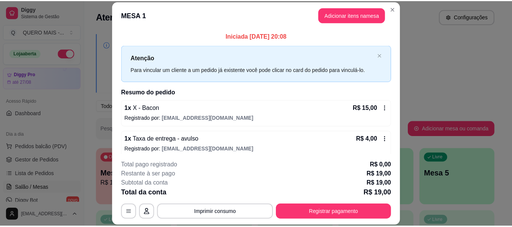
scroll to position [114, 0]
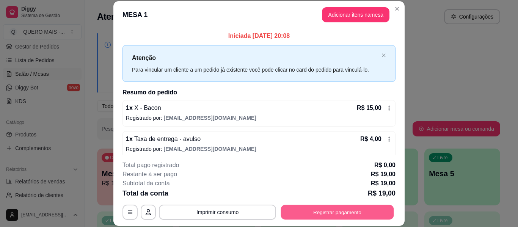
click at [348, 213] on button "Registrar pagamento" at bounding box center [337, 212] width 113 height 15
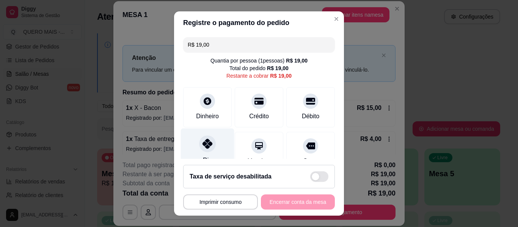
click at [202, 144] on icon at bounding box center [207, 144] width 10 height 10
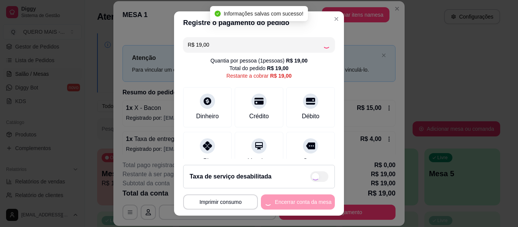
type input "R$ 0,00"
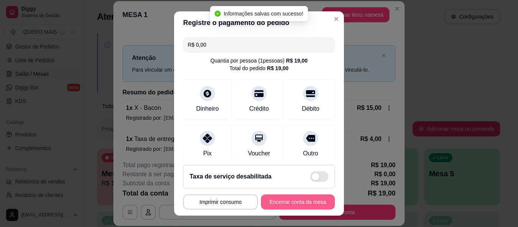
click at [290, 202] on button "Encerrar conta da mesa" at bounding box center [298, 201] width 74 height 15
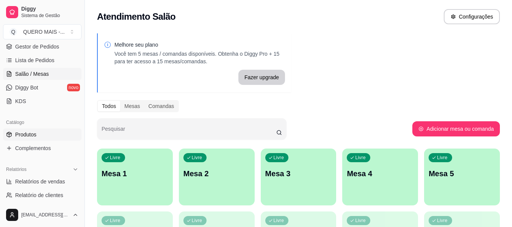
click at [34, 136] on span "Produtos" at bounding box center [25, 135] width 21 height 8
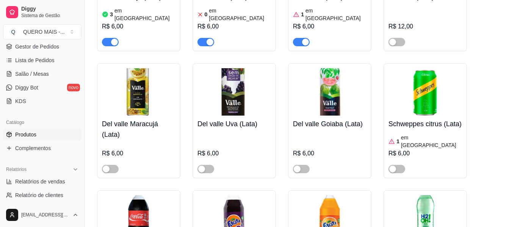
scroll to position [2712, 0]
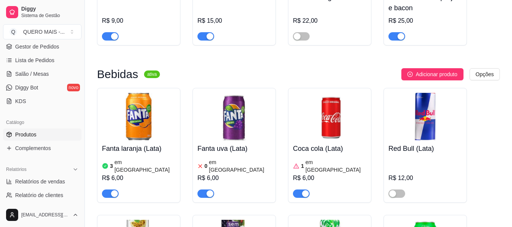
click at [210, 190] on div "button" at bounding box center [210, 193] width 7 height 7
click at [44, 44] on span "Gestor de Pedidos" at bounding box center [37, 47] width 44 height 8
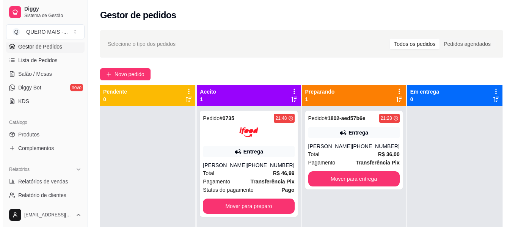
scroll to position [21, 0]
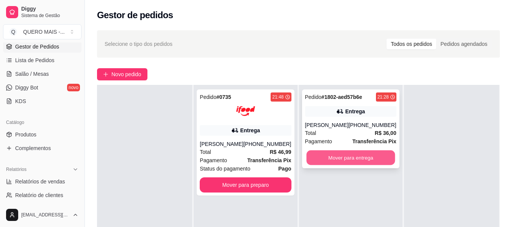
click at [377, 157] on button "Mover para entrega" at bounding box center [350, 157] width 89 height 15
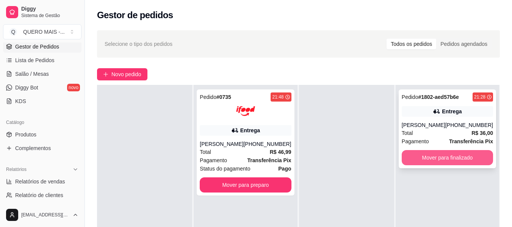
click at [421, 154] on button "Mover para finalizado" at bounding box center [447, 157] width 91 height 15
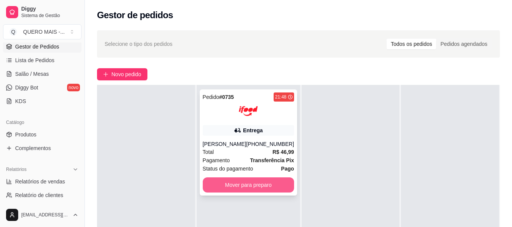
click at [268, 185] on button "Mover para preparo" at bounding box center [248, 184] width 91 height 15
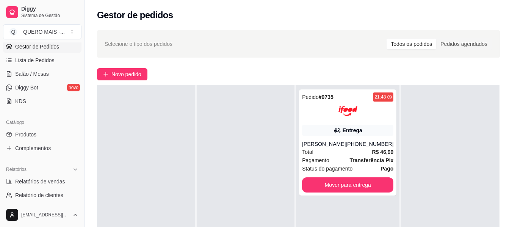
click at [319, 51] on div "Selecione o tipo dos pedidos Todos os pedidos Pedidos agendados" at bounding box center [298, 43] width 403 height 27
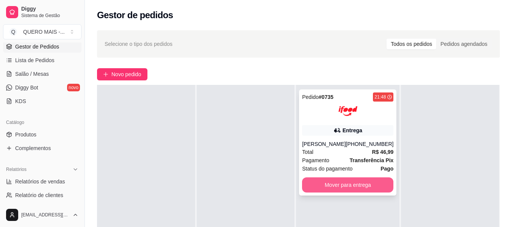
click at [360, 182] on button "Mover para entrega" at bounding box center [347, 184] width 91 height 15
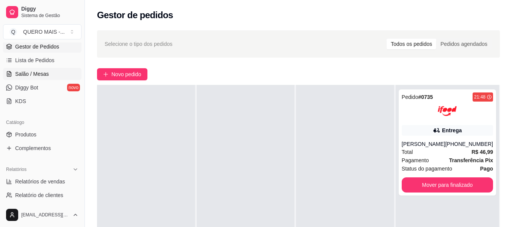
click at [27, 75] on span "Salão / Mesas" at bounding box center [32, 74] width 34 height 8
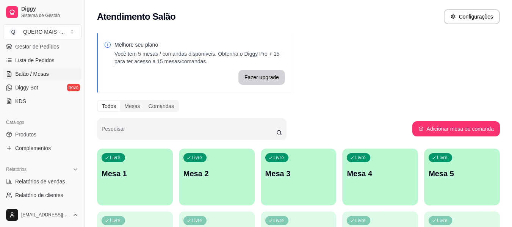
click at [133, 185] on div "Livre Mesa 1" at bounding box center [135, 173] width 76 height 48
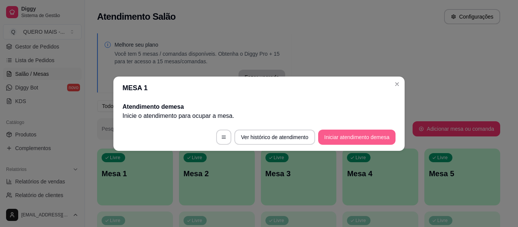
click at [332, 138] on button "Iniciar atendimento de mesa" at bounding box center [356, 137] width 77 height 15
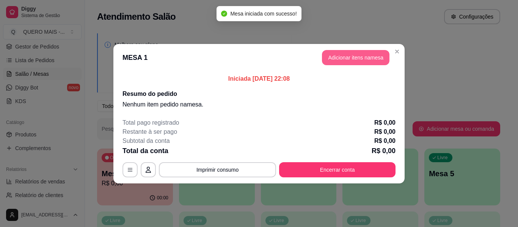
click at [347, 57] on button "Adicionar itens na mesa" at bounding box center [355, 57] width 67 height 15
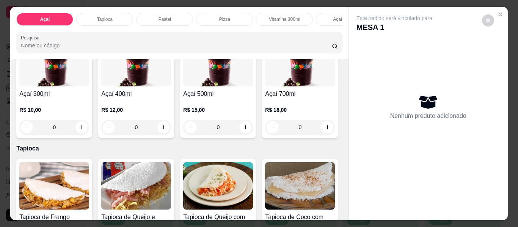
scroll to position [189, 0]
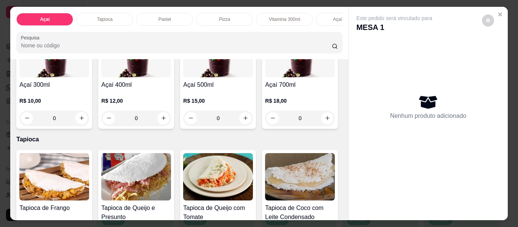
click at [265, 18] on div "0" at bounding box center [300, 10] width 70 height 15
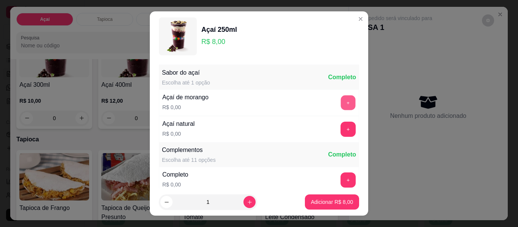
click at [341, 104] on button "+" at bounding box center [348, 103] width 15 height 15
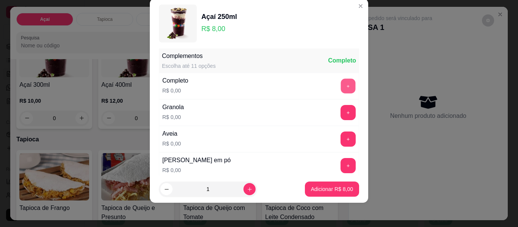
click at [341, 84] on button "+" at bounding box center [348, 86] width 15 height 15
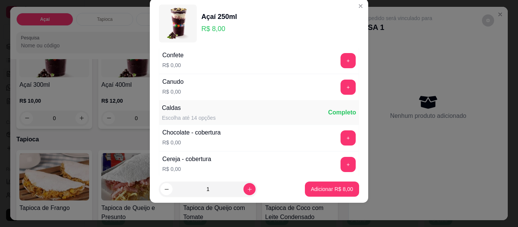
scroll to position [384, 0]
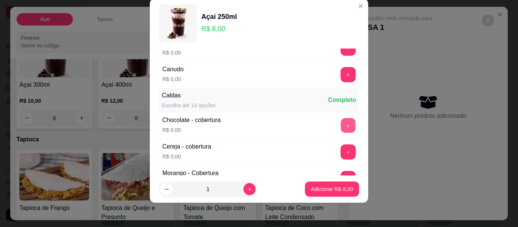
click at [341, 128] on button "+" at bounding box center [348, 125] width 15 height 15
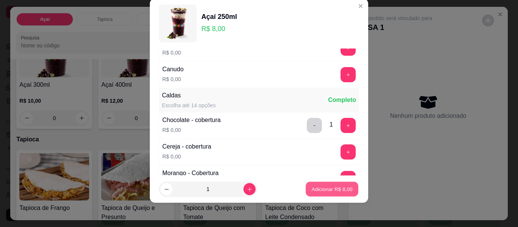
click at [326, 190] on p "Adicionar R$ 8,00" at bounding box center [331, 188] width 41 height 7
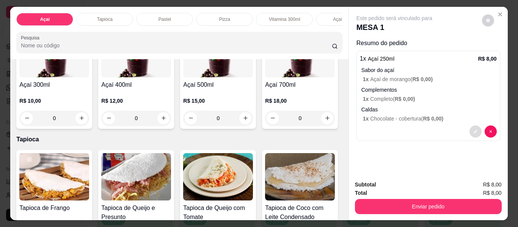
click at [474, 132] on button "decrease-product-quantity" at bounding box center [475, 131] width 12 height 12
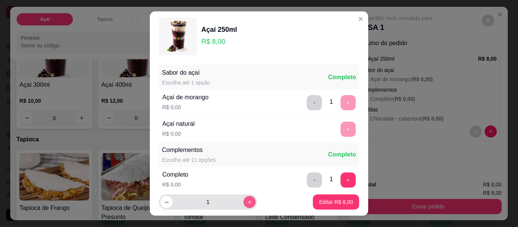
click at [247, 200] on icon "increase-product-quantity" at bounding box center [250, 202] width 6 height 6
type input "3"
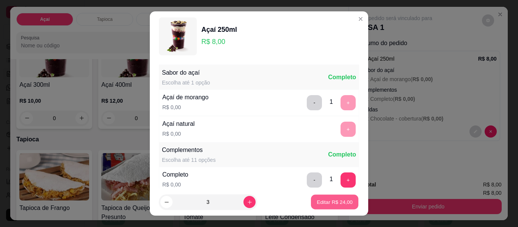
click at [330, 204] on p "Editar R$ 24,00" at bounding box center [334, 201] width 36 height 7
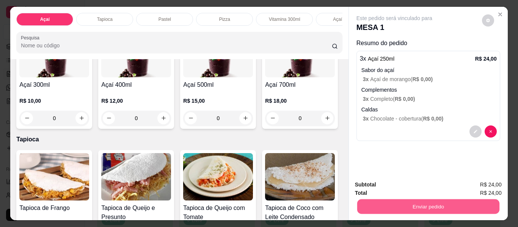
click at [412, 205] on button "Enviar pedido" at bounding box center [428, 206] width 142 height 15
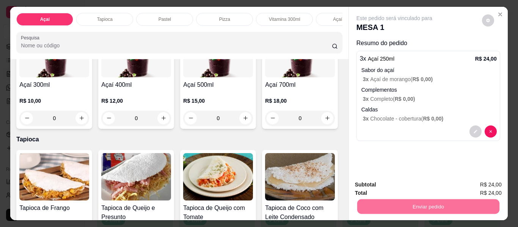
click at [409, 183] on button "Não registrar e enviar pedido" at bounding box center [403, 185] width 77 height 14
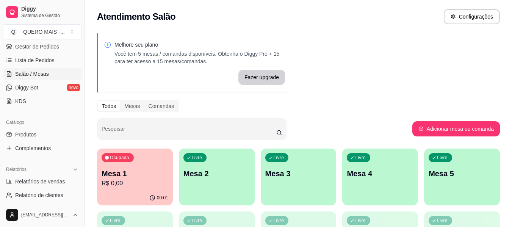
click at [116, 185] on p "R$ 0,00" at bounding box center [135, 183] width 67 height 9
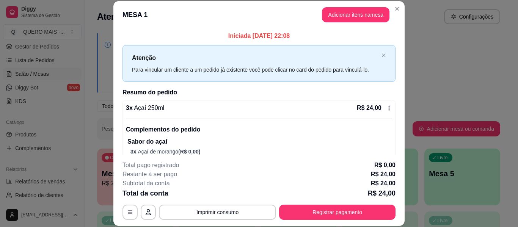
click at [386, 111] on icon at bounding box center [389, 108] width 6 height 6
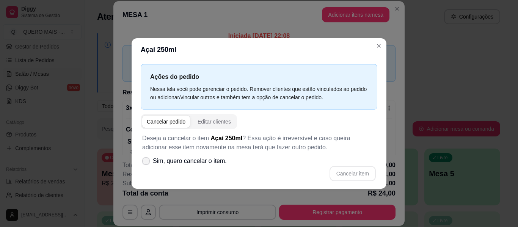
click at [166, 163] on span "Sim, quero cancelar o item." at bounding box center [190, 161] width 74 height 9
click at [147, 163] on input "Sim, quero cancelar o item." at bounding box center [144, 164] width 5 height 5
checkbox input "true"
click at [354, 175] on button "Cancelar item" at bounding box center [352, 173] width 46 height 15
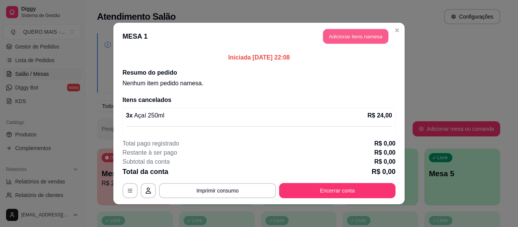
click at [332, 34] on button "Adicionar itens na mesa" at bounding box center [355, 36] width 65 height 15
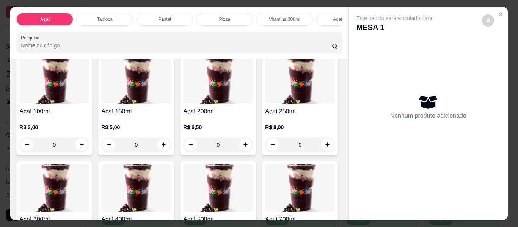
scroll to position [152, 0]
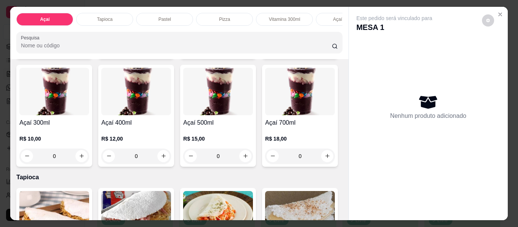
click at [265, 56] on div "0" at bounding box center [300, 48] width 70 height 15
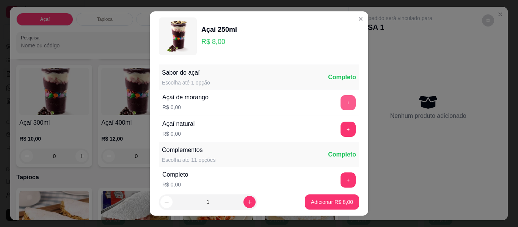
click at [340, 107] on button "+" at bounding box center [347, 102] width 15 height 15
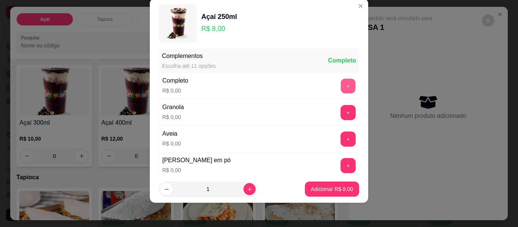
click at [341, 88] on button "+" at bounding box center [348, 86] width 15 height 15
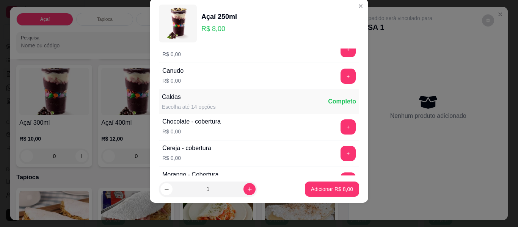
scroll to position [384, 0]
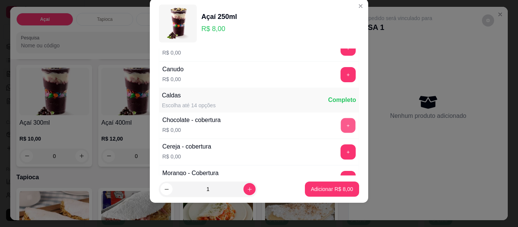
click at [341, 130] on button "+" at bounding box center [348, 125] width 15 height 15
click at [247, 191] on icon "increase-product-quantity" at bounding box center [250, 189] width 6 height 6
type input "2"
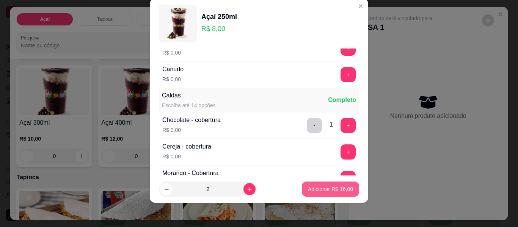
click at [320, 189] on p "Adicionar R$ 16,00" at bounding box center [330, 189] width 45 height 8
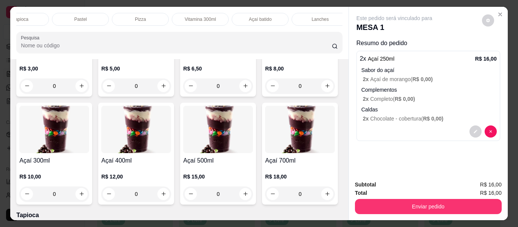
scroll to position [0, 193]
click at [212, 17] on p "Lanches" at bounding box center [211, 19] width 17 height 6
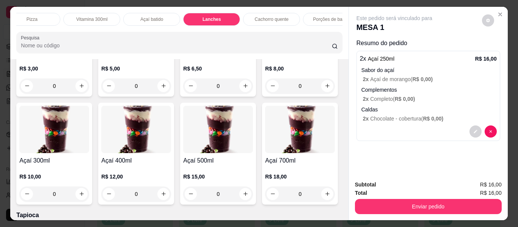
scroll to position [20, 0]
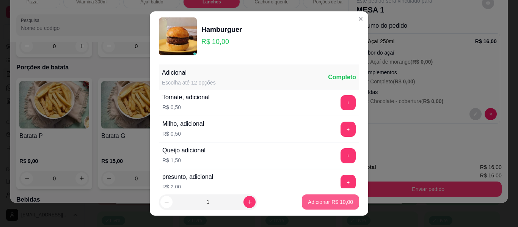
click at [326, 201] on p "Adicionar R$ 10,00" at bounding box center [330, 202] width 45 height 8
type input "1"
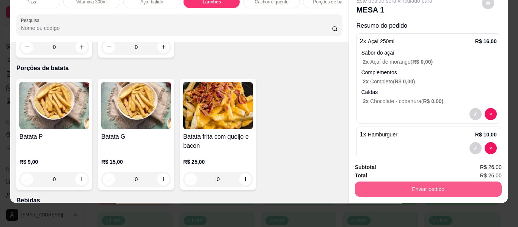
click at [444, 182] on button "Enviar pedido" at bounding box center [428, 189] width 147 height 15
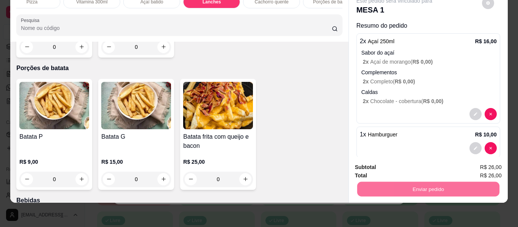
click at [391, 161] on button "Não registrar e enviar pedido" at bounding box center [403, 164] width 77 height 14
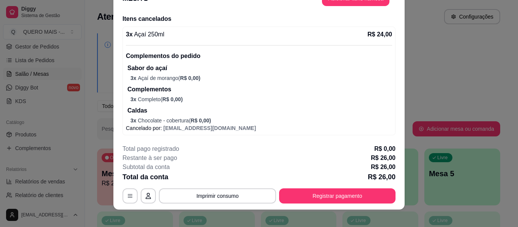
scroll to position [23, 0]
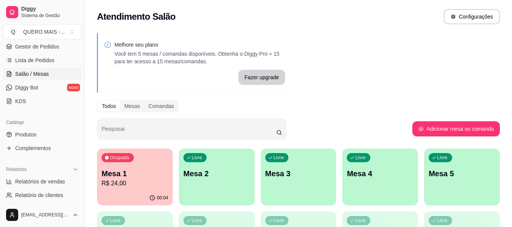
click at [218, 180] on div "Livre Mesa 2" at bounding box center [217, 173] width 76 height 48
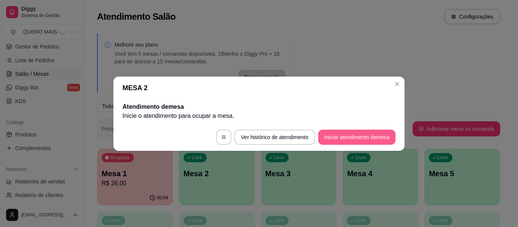
click at [340, 140] on button "Iniciar atendimento de mesa" at bounding box center [356, 137] width 77 height 15
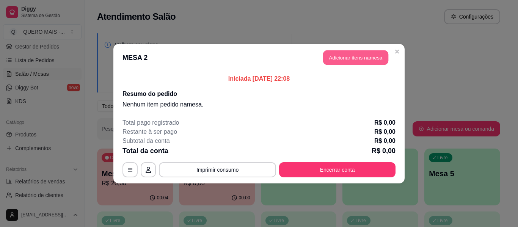
click at [346, 57] on button "Adicionar itens na mesa" at bounding box center [355, 57] width 65 height 15
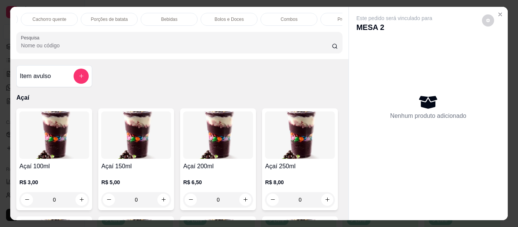
scroll to position [0, 450]
click at [301, 13] on div "Promoções" at bounding box center [313, 19] width 57 height 13
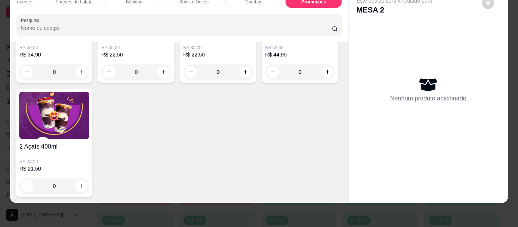
scroll to position [2950, 0]
click at [89, 180] on div "0" at bounding box center [54, 186] width 70 height 15
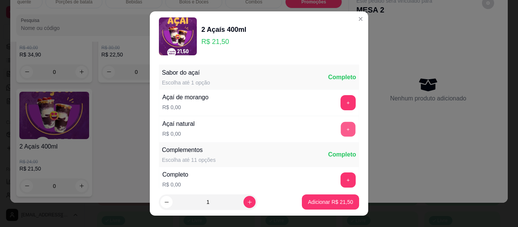
click at [341, 129] on button "+" at bounding box center [348, 129] width 15 height 15
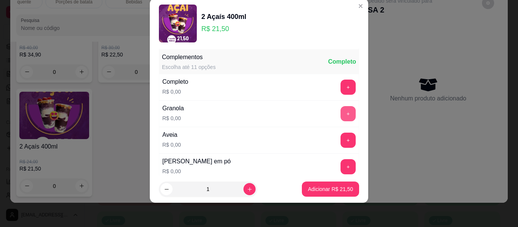
scroll to position [81, 0]
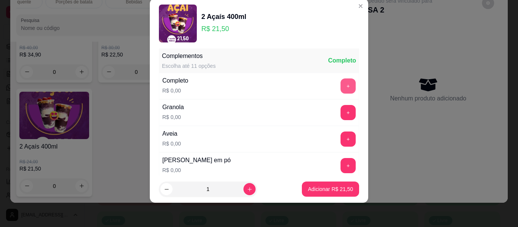
click at [340, 84] on button "+" at bounding box center [347, 85] width 15 height 15
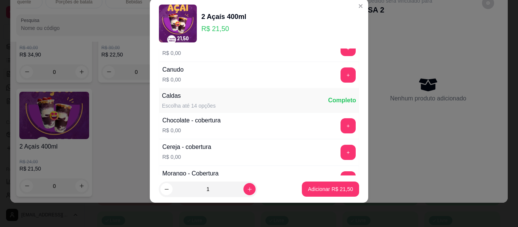
scroll to position [384, 0]
click at [341, 126] on button "+" at bounding box center [348, 125] width 15 height 15
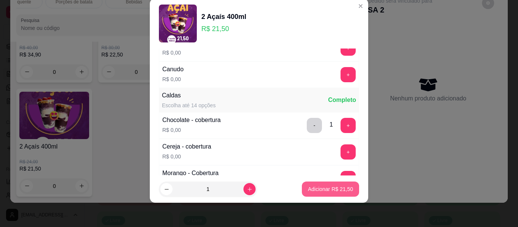
click at [319, 189] on p "Adicionar R$ 21,50" at bounding box center [330, 189] width 45 height 8
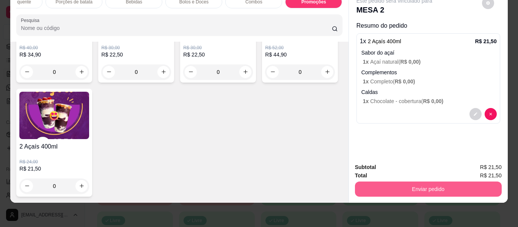
click at [409, 183] on button "Enviar pedido" at bounding box center [428, 189] width 147 height 15
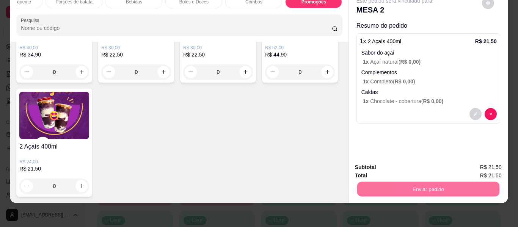
click at [398, 163] on button "Não registrar e enviar pedido" at bounding box center [403, 164] width 77 height 14
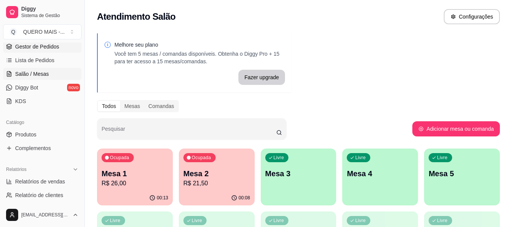
click at [57, 46] on span "Gestor de Pedidos" at bounding box center [37, 47] width 44 height 8
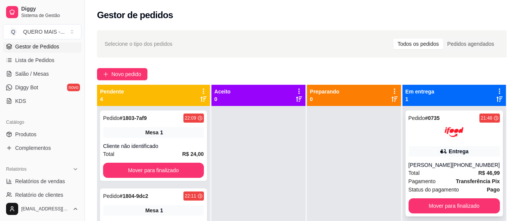
click at [425, 168] on div "[PERSON_NAME]" at bounding box center [431, 165] width 44 height 8
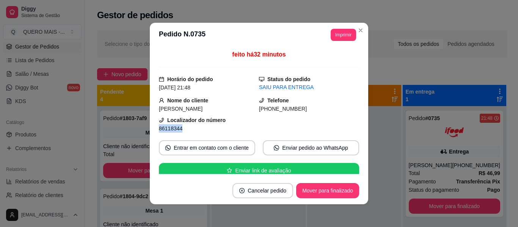
drag, startPoint x: 156, startPoint y: 127, endPoint x: 186, endPoint y: 131, distance: 30.2
click at [186, 131] on div "86118344" at bounding box center [209, 128] width 100 height 8
copy span "86118344"
